Goal: Task Accomplishment & Management: Manage account settings

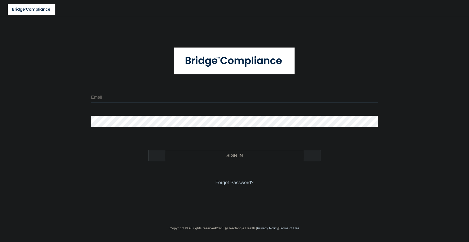
type input "[EMAIL_ADDRESS][DOMAIN_NAME]"
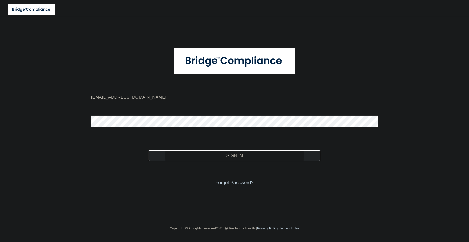
click at [187, 154] on button "Sign In" at bounding box center [234, 155] width 172 height 11
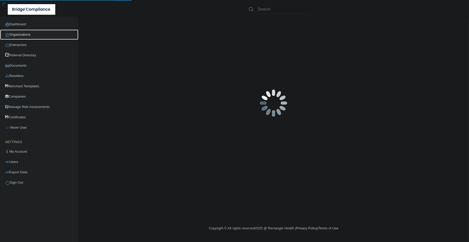
click at [22, 34] on link "Organizations" at bounding box center [39, 35] width 78 height 10
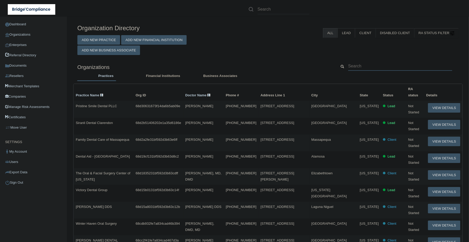
click at [389, 65] on input "text" at bounding box center [400, 66] width 104 height 10
paste input "[GEOGRAPHIC_DATA]"
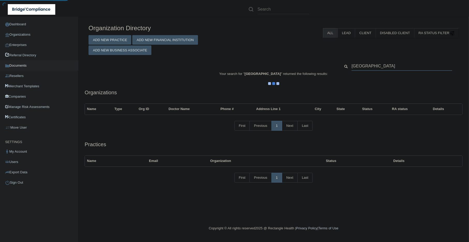
type input "[GEOGRAPHIC_DATA]"
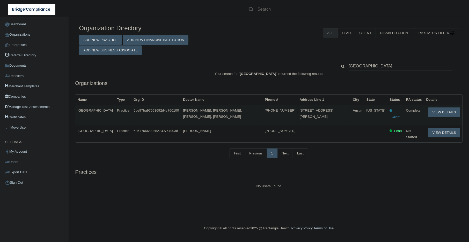
click at [426, 170] on h5 "Practices" at bounding box center [268, 173] width 387 height 6
click at [449, 110] on button "View Details" at bounding box center [444, 113] width 32 height 10
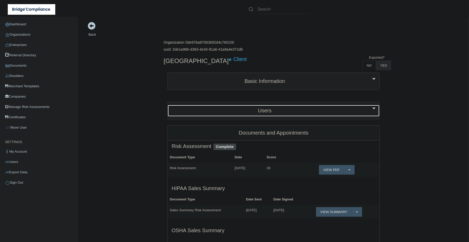
click at [229, 108] on h5 "Users" at bounding box center [265, 111] width 186 height 6
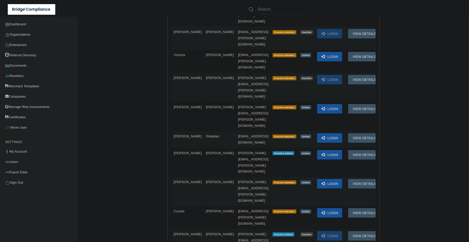
scroll to position [374, 0]
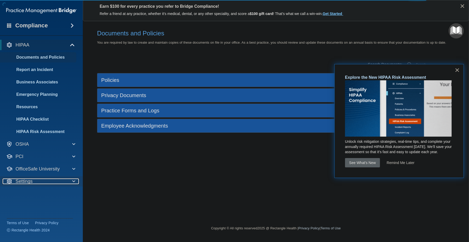
click at [56, 181] on div "Settings" at bounding box center [34, 182] width 64 height 6
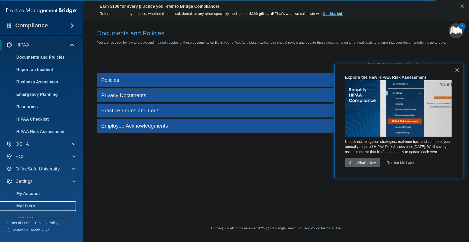
click at [44, 204] on p "My Users" at bounding box center [38, 206] width 71 height 5
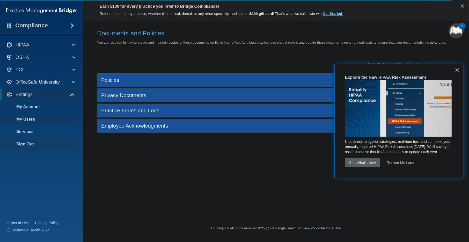
select select "20"
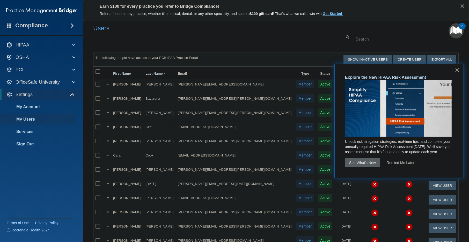
click at [275, 48] on div "Users Success! New user created. × Error! The user couldn't be created. × Succe…" at bounding box center [275, 211] width 365 height 378
click at [458, 70] on button "×" at bounding box center [457, 70] width 5 height 8
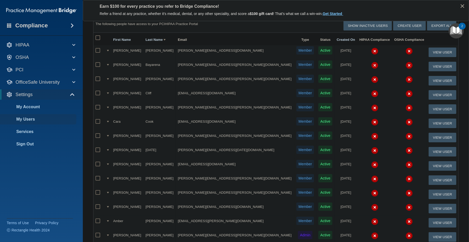
scroll to position [182, 0]
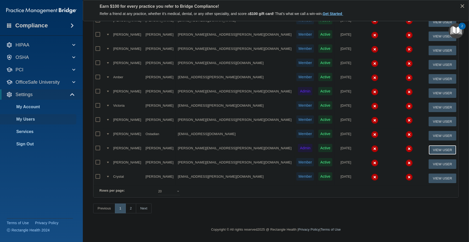
click at [430, 145] on button "View User" at bounding box center [443, 150] width 28 height 10
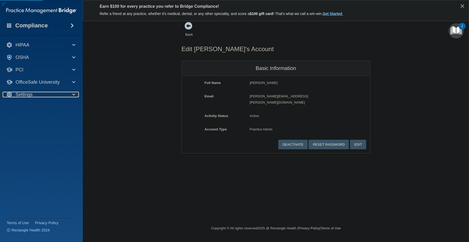
click at [31, 95] on p "Settings" at bounding box center [24, 95] width 17 height 6
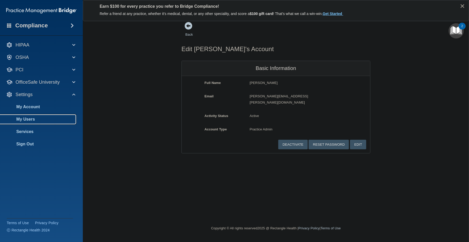
click at [35, 119] on p "My Users" at bounding box center [38, 119] width 71 height 5
select select "20"
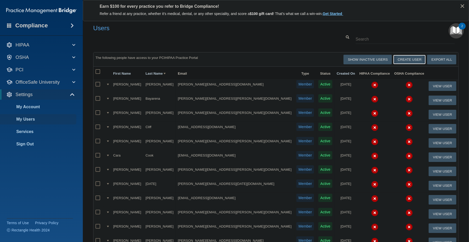
click at [406, 58] on button "Create User" at bounding box center [409, 60] width 33 height 10
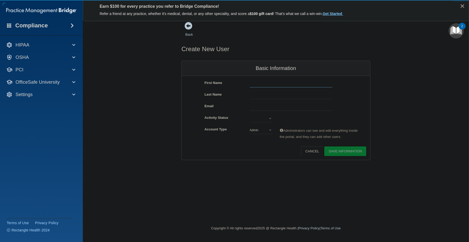
click at [263, 82] on input "text" at bounding box center [291, 84] width 83 height 8
paste input "@uspi.com"
type input "@uspi.com"
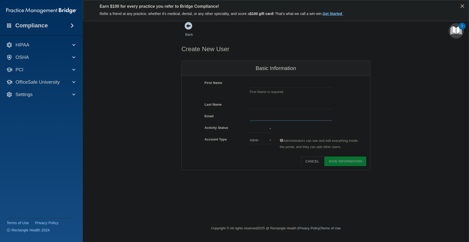
click at [265, 116] on input "email" at bounding box center [291, 117] width 83 height 8
paste input "myalamanchi@uspi.com"
type input "myalamanchi@uspi.com"
click at [274, 83] on input "text" at bounding box center [291, 84] width 83 height 8
paste input "Mona"
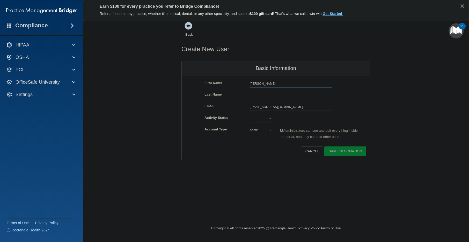
type input "Mona"
drag, startPoint x: 268, startPoint y: 94, endPoint x: 274, endPoint y: 95, distance: 6.5
click at [268, 94] on input "text" at bounding box center [291, 96] width 83 height 8
paste input "yalamanchi"
type input "Yalamanchi"
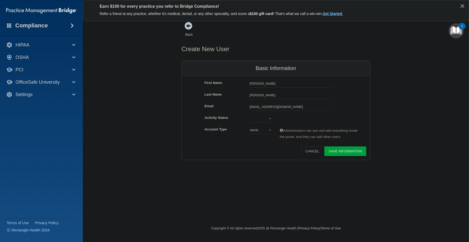
click at [258, 149] on div "Activate Reset Password Edit Cancel Save Information" at bounding box center [276, 152] width 188 height 10
click at [271, 117] on select "Active Inactive" at bounding box center [261, 119] width 22 height 8
select select "active"
click at [250, 115] on select "Active Inactive" at bounding box center [261, 119] width 22 height 8
click at [268, 130] on select "Admin Member" at bounding box center [261, 131] width 22 height 8
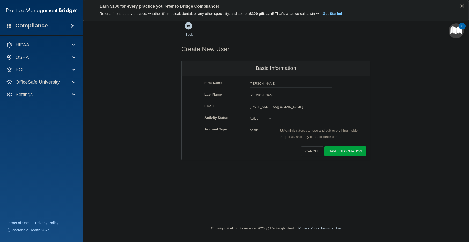
select select "practice_member"
click at [250, 127] on select "Admin Member" at bounding box center [261, 131] width 22 height 8
click at [340, 150] on button "Save Information" at bounding box center [345, 152] width 42 height 10
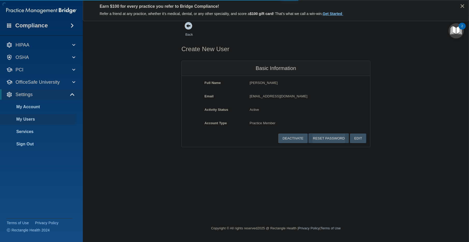
select select "20"
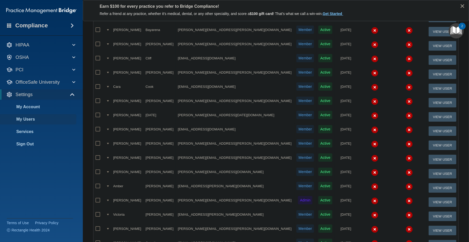
scroll to position [202, 0]
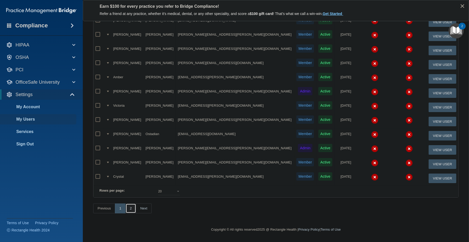
click at [133, 211] on link "2" at bounding box center [131, 209] width 11 height 10
select select "20"
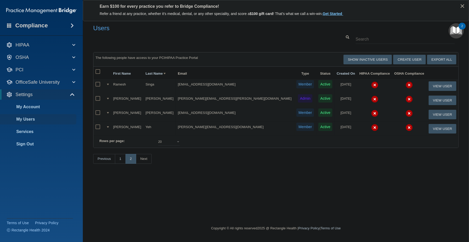
click at [371, 84] on img at bounding box center [374, 85] width 7 height 7
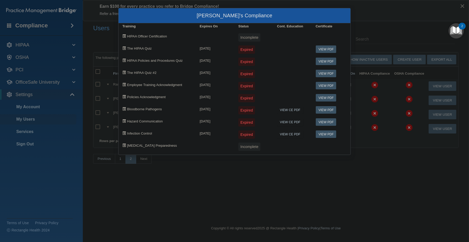
click at [365, 6] on div "Ramesh Singa's Compliance Training Expires On Status Cont. Education Certificat…" at bounding box center [234, 121] width 469 height 242
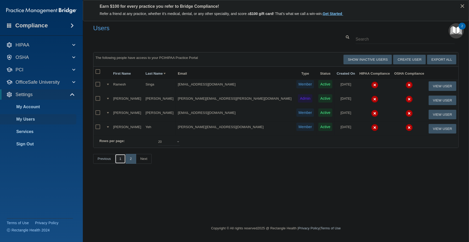
click at [117, 164] on link "1" at bounding box center [120, 159] width 11 height 10
select select "20"
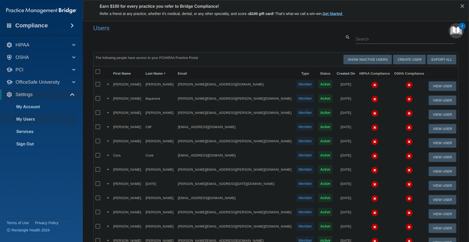
click at [372, 40] on input "text" at bounding box center [405, 39] width 99 height 10
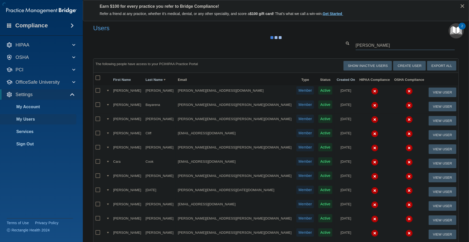
type input "mona"
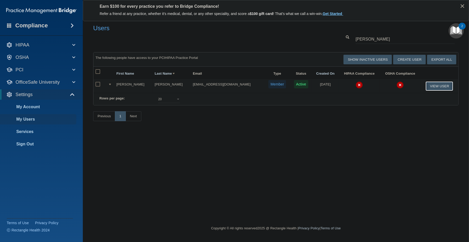
click at [441, 84] on button "View User" at bounding box center [439, 87] width 28 height 10
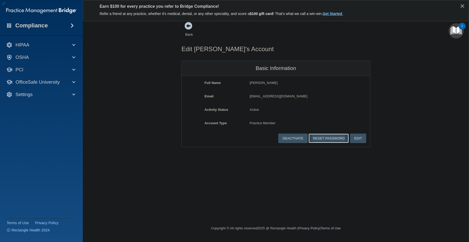
click at [328, 138] on button "Reset Password" at bounding box center [328, 139] width 40 height 10
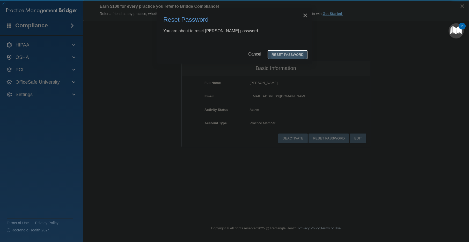
click at [282, 58] on button "Reset Password" at bounding box center [287, 55] width 40 height 10
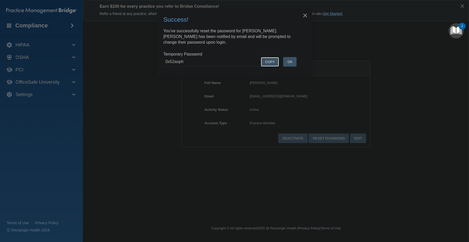
click at [266, 63] on button "COPY" at bounding box center [270, 62] width 18 height 10
click at [291, 62] on button "OK" at bounding box center [289, 62] width 13 height 10
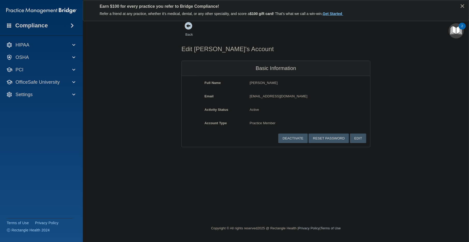
click at [189, 31] on div "Back" at bounding box center [197, 30] width 32 height 16
click at [189, 38] on div "Edit Mona's Account Basic Information Full Name Mona Yalamanchi Mona Last Name …" at bounding box center [275, 93] width 189 height 110
click at [191, 35] on link "Back" at bounding box center [189, 31] width 8 height 10
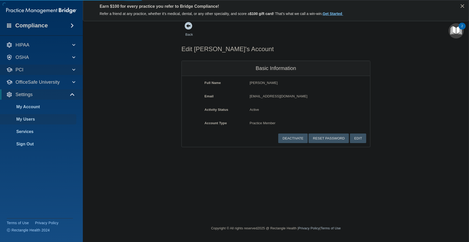
select select "20"
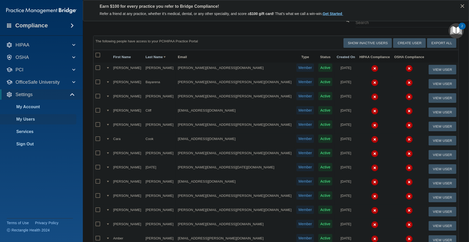
scroll to position [57, 0]
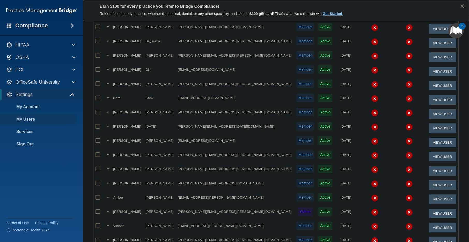
click at [371, 126] on img at bounding box center [374, 127] width 7 height 7
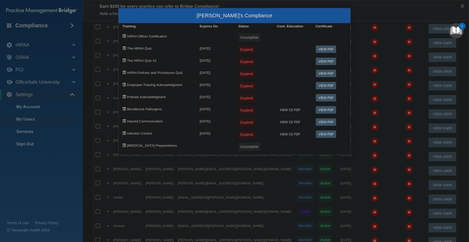
click at [338, 179] on div "Chloe Easter's Compliance Training Expires On Status Cont. Education Certificat…" at bounding box center [234, 121] width 469 height 242
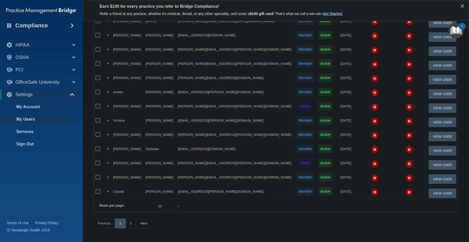
scroll to position [153, 0]
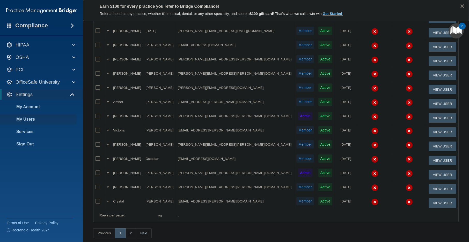
click at [371, 170] on img at bounding box center [374, 173] width 7 height 7
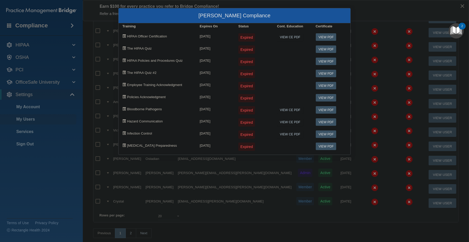
click at [364, 9] on div "Katie Pierson's Compliance Training Expires On Status Cont. Education Certifica…" at bounding box center [234, 121] width 469 height 242
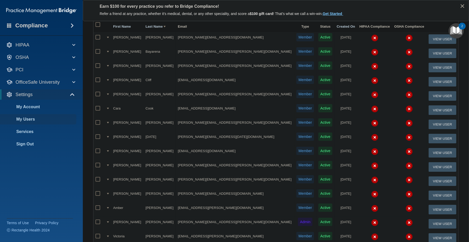
scroll to position [0, 0]
